Goal: Information Seeking & Learning: Learn about a topic

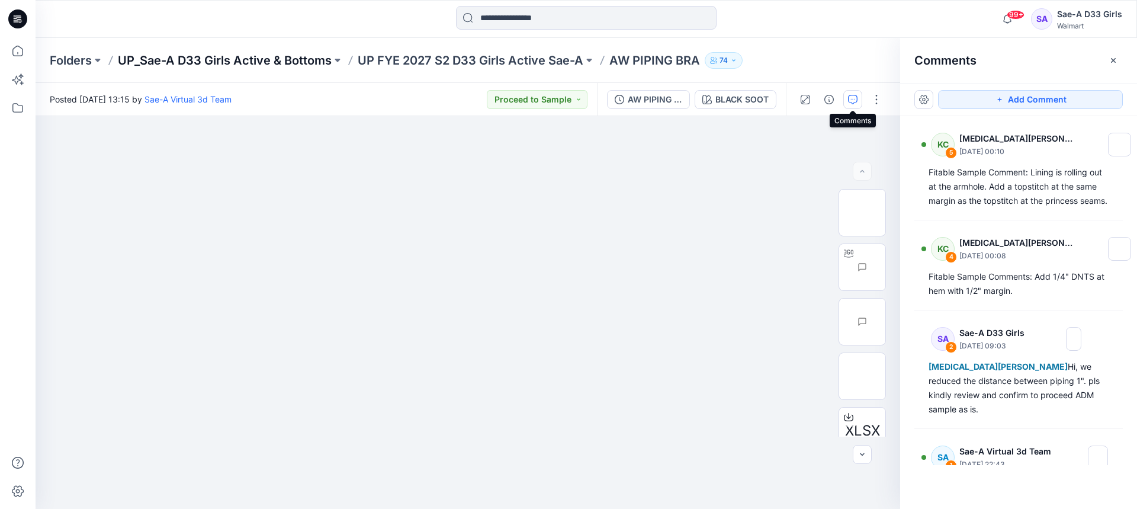
click at [233, 59] on p "UP_Sae-A D33 Girls Active & Bottoms" at bounding box center [225, 60] width 214 height 17
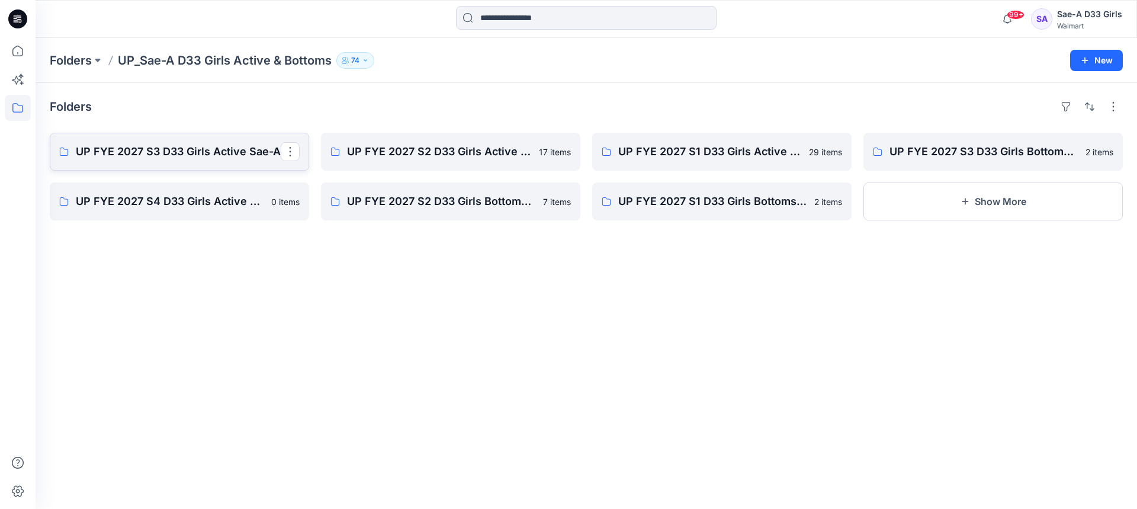
click at [243, 162] on link "UP FYE 2027 S3 D33 Girls Active Sae-A" at bounding box center [179, 152] width 259 height 38
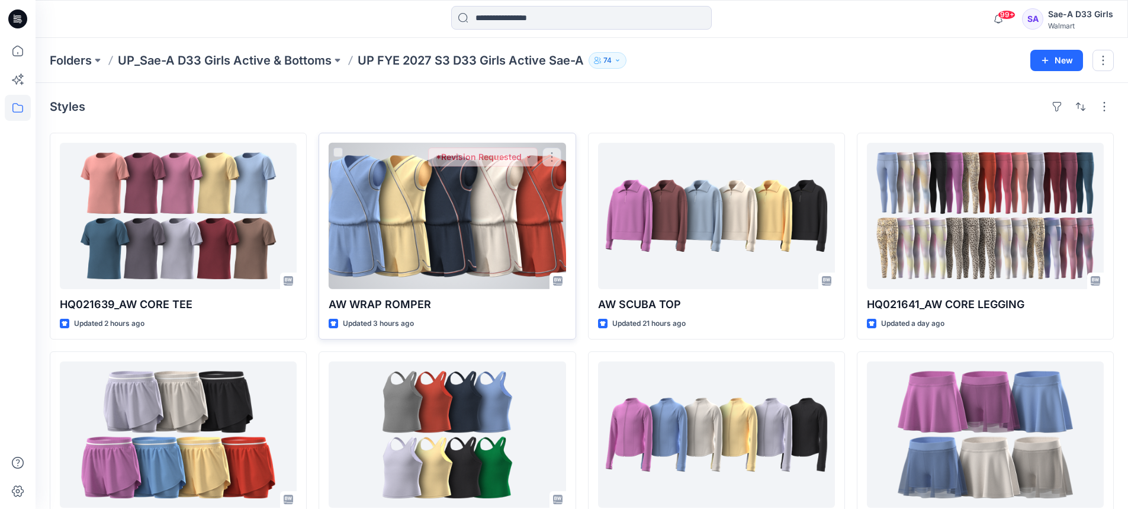
click at [499, 206] on div at bounding box center [447, 216] width 237 height 146
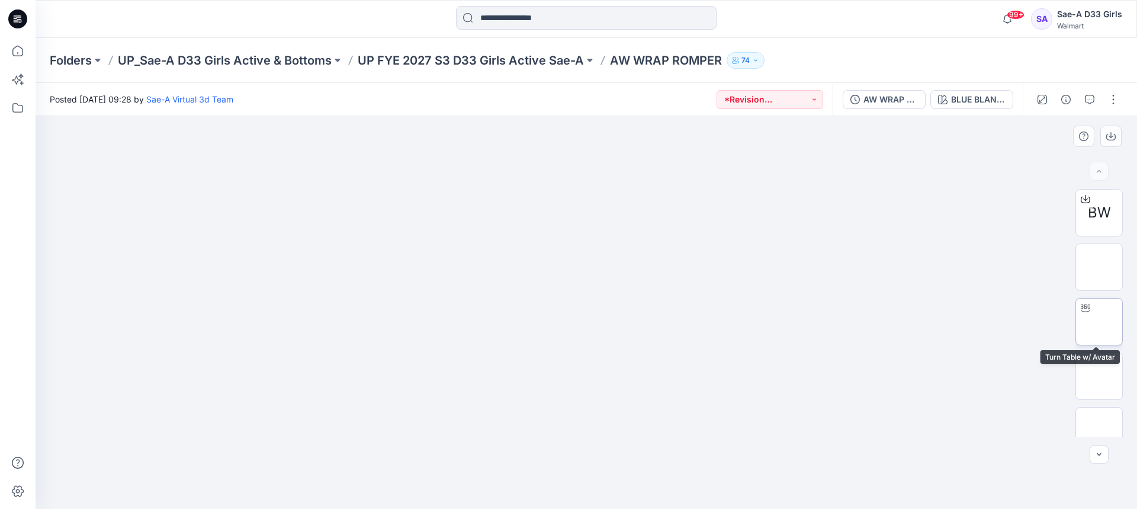
click at [1099, 322] on img at bounding box center [1099, 322] width 0 height 0
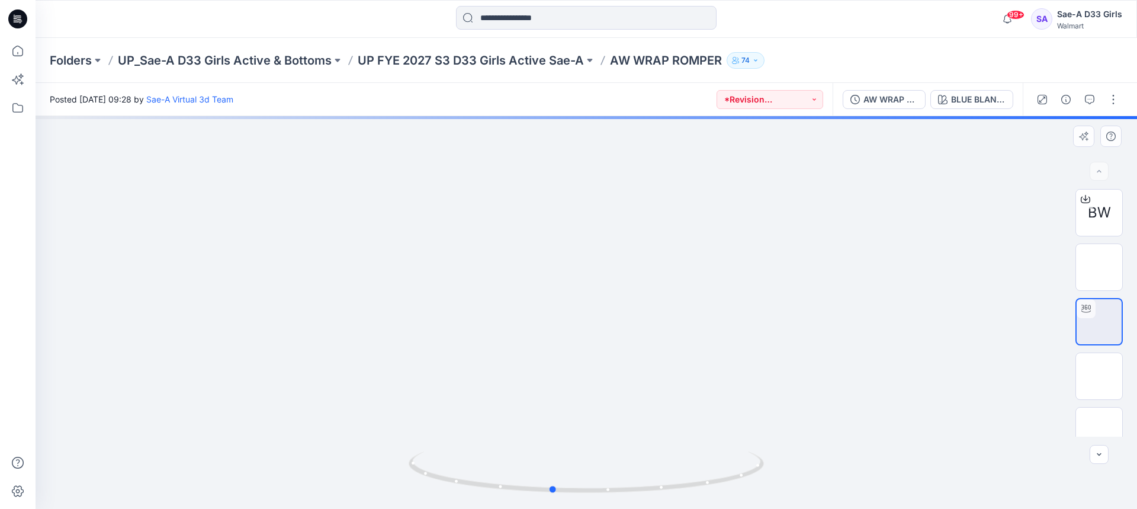
drag, startPoint x: 480, startPoint y: 310, endPoint x: 455, endPoint y: 309, distance: 24.9
click at [455, 309] on div at bounding box center [587, 312] width 1102 height 393
drag, startPoint x: 696, startPoint y: 242, endPoint x: 697, endPoint y: 327, distance: 85.3
drag, startPoint x: 685, startPoint y: 270, endPoint x: 688, endPoint y: 325, distance: 55.2
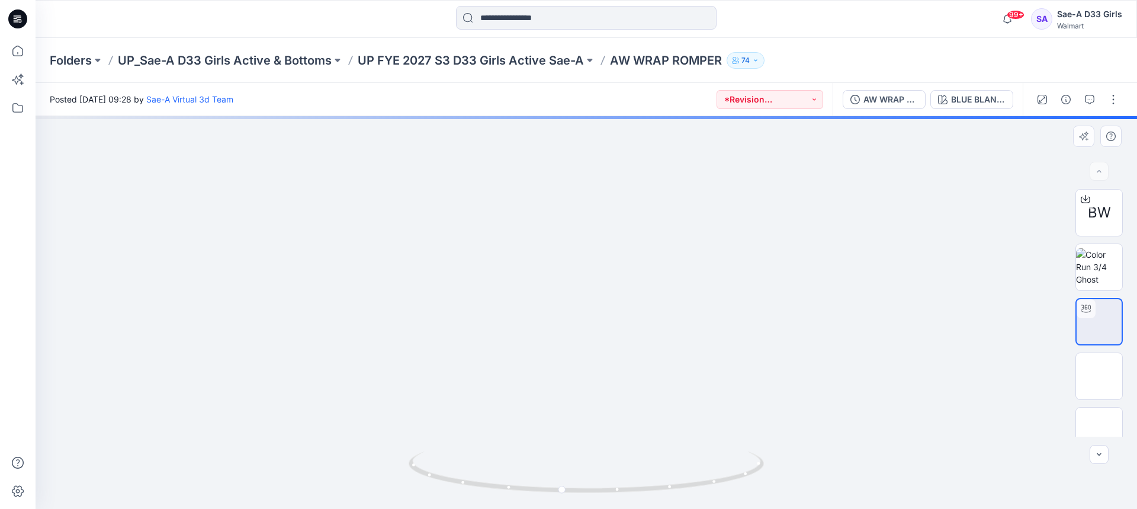
drag, startPoint x: 635, startPoint y: 286, endPoint x: 644, endPoint y: 304, distance: 20.1
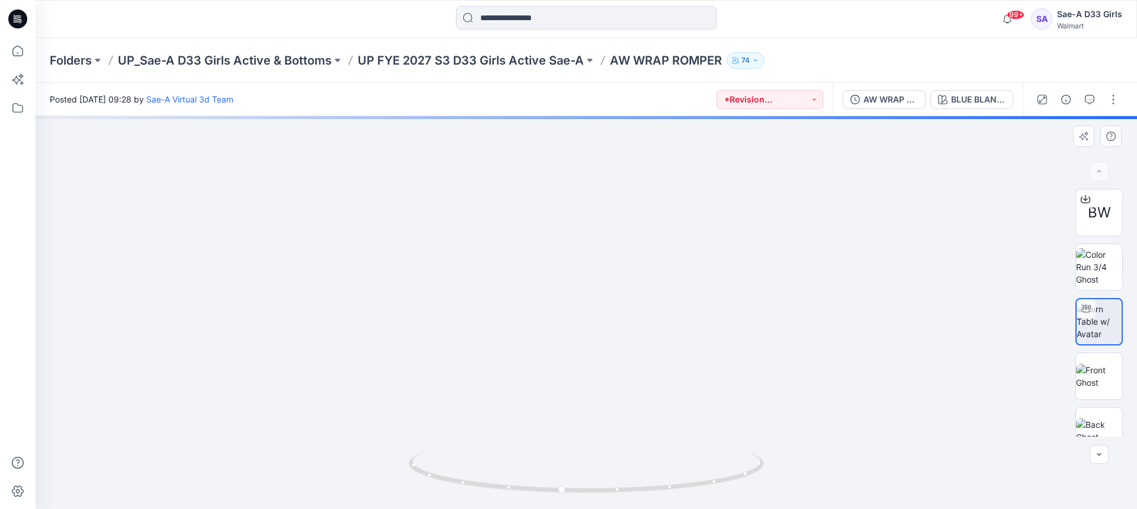
drag, startPoint x: 620, startPoint y: 383, endPoint x: 604, endPoint y: 301, distance: 83.9
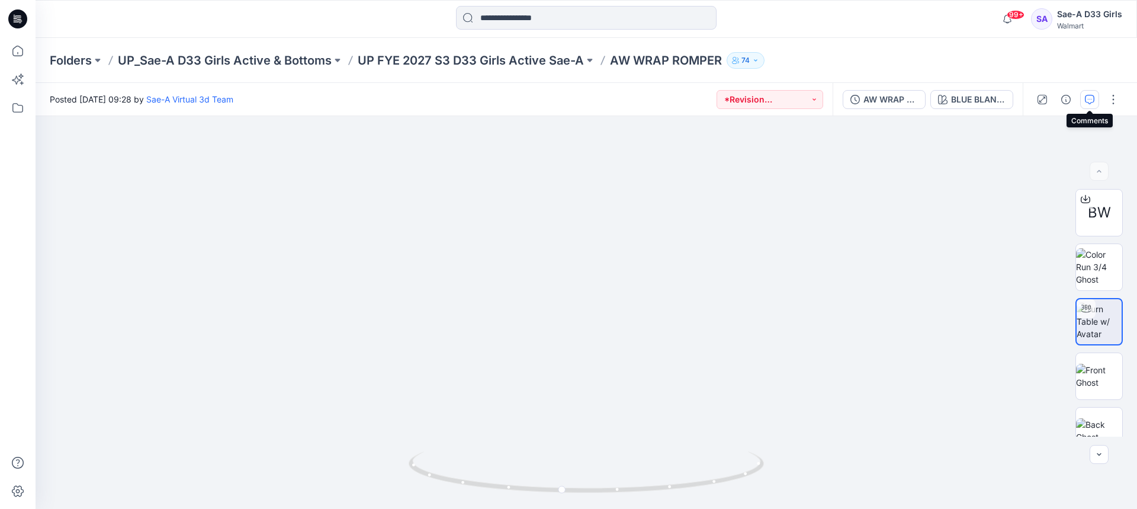
click at [1098, 95] on button "button" at bounding box center [1089, 99] width 19 height 19
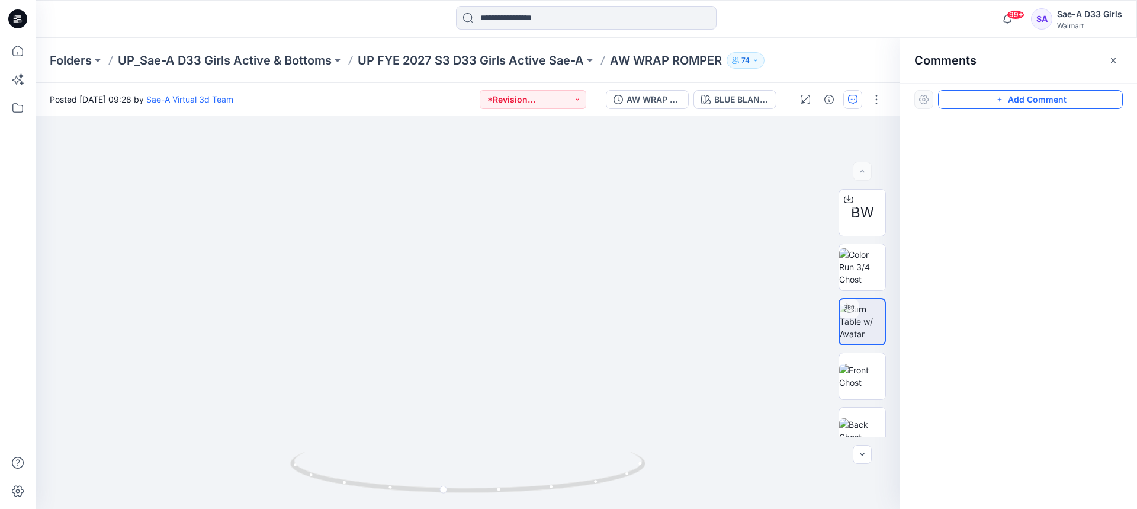
click at [1024, 105] on button "Add Comment" at bounding box center [1030, 99] width 185 height 19
drag, startPoint x: 570, startPoint y: 281, endPoint x: 1023, endPoint y: 231, distance: 455.3
click at [570, 281] on div "1" at bounding box center [468, 312] width 865 height 393
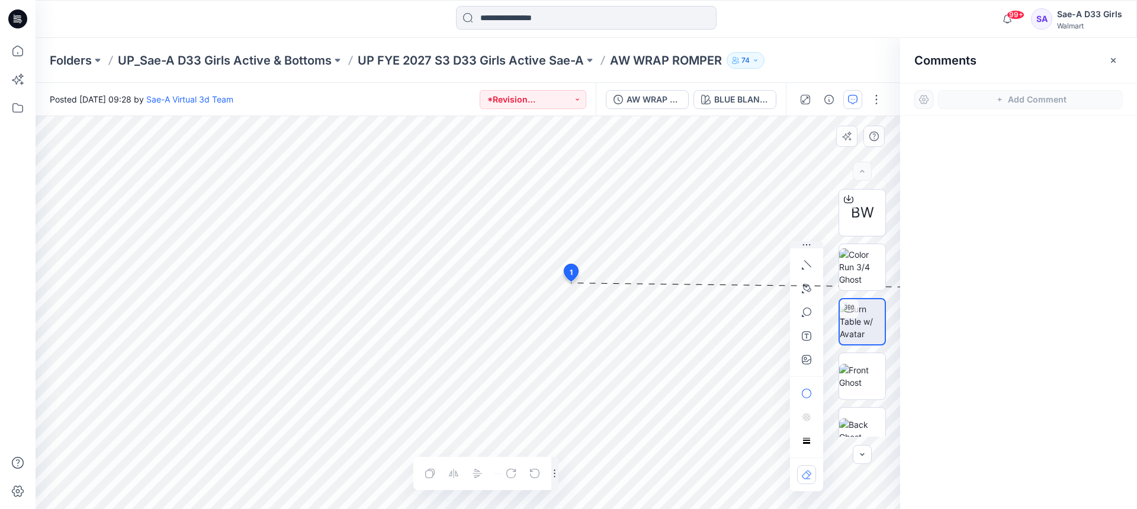
click at [570, 276] on span "1" at bounding box center [571, 272] width 3 height 11
click at [566, 269] on icon at bounding box center [571, 272] width 14 height 17
drag, startPoint x: 1111, startPoint y: 60, endPoint x: 1105, endPoint y: 62, distance: 6.0
click at [1112, 60] on icon "button" at bounding box center [1113, 60] width 9 height 9
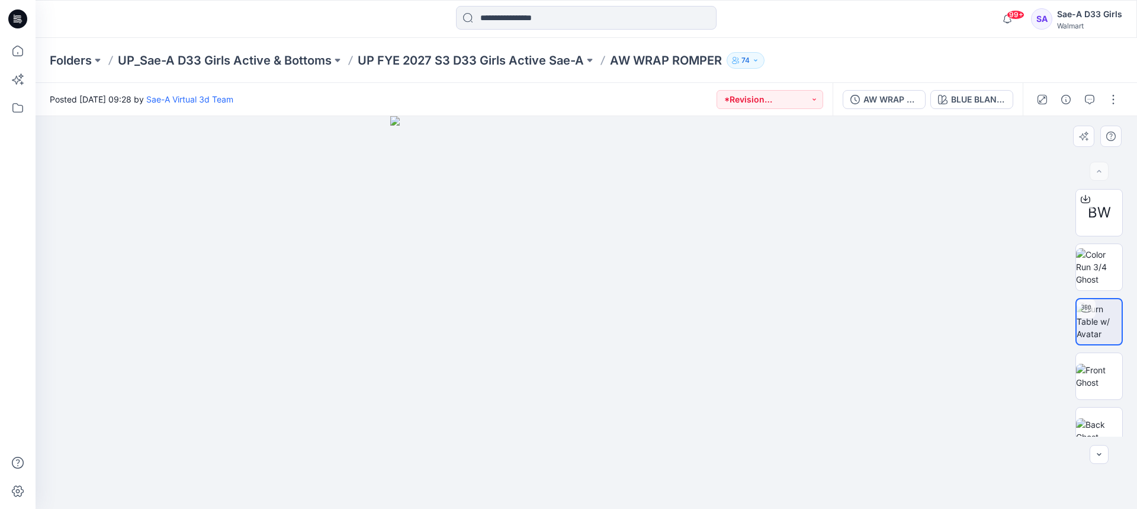
click at [547, 344] on img at bounding box center [586, 312] width 393 height 393
